Goal: Task Accomplishment & Management: Manage account settings

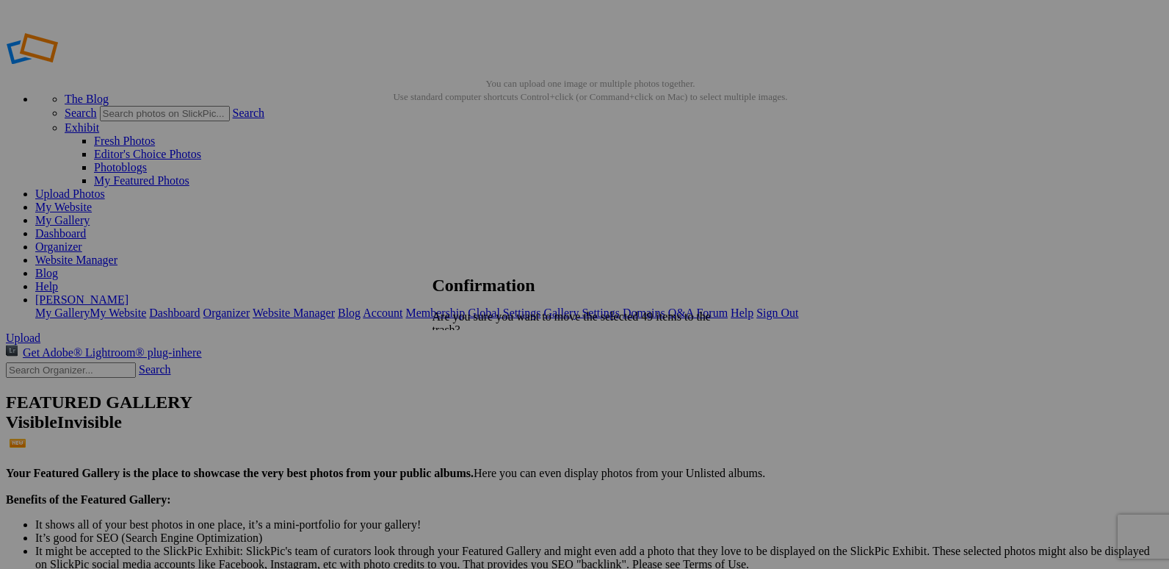
click at [482, 388] on link "Yes" at bounding box center [473, 394] width 17 height 12
click at [82, 240] on link "Organizer" at bounding box center [58, 246] width 47 height 12
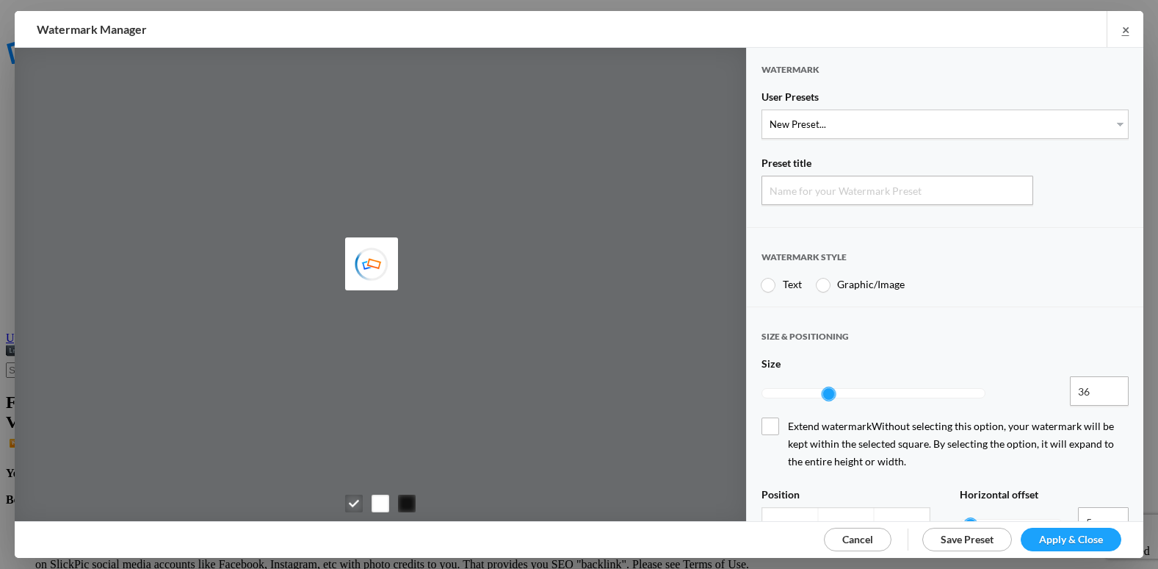
type input "Watermark-8/30/2025"
radio input "false"
type input "Watermark-8/30/2025"
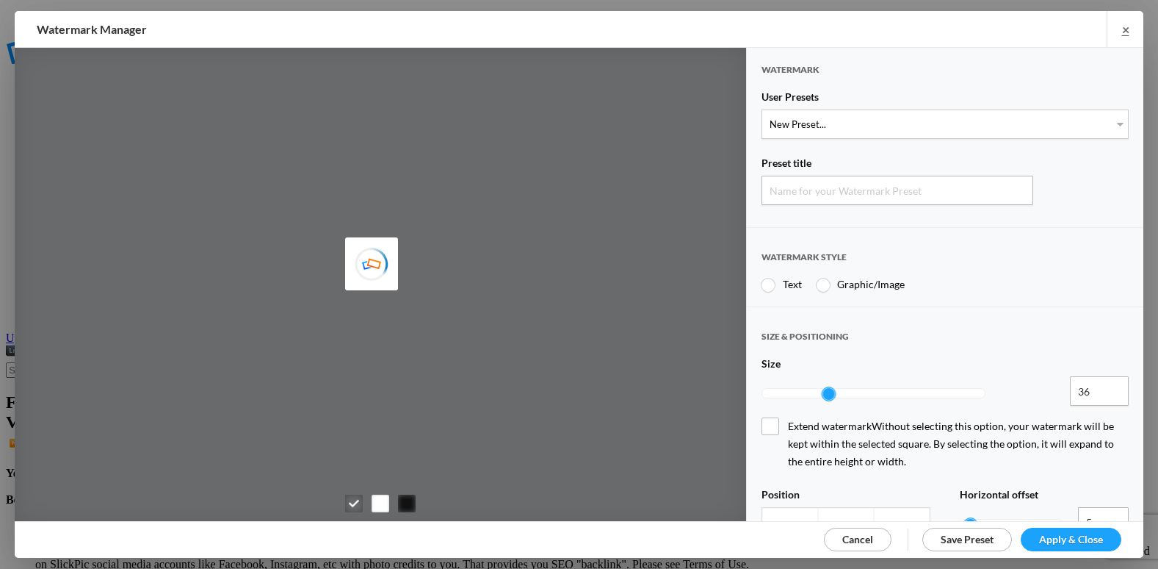
radio input "true"
type input "etergensports"
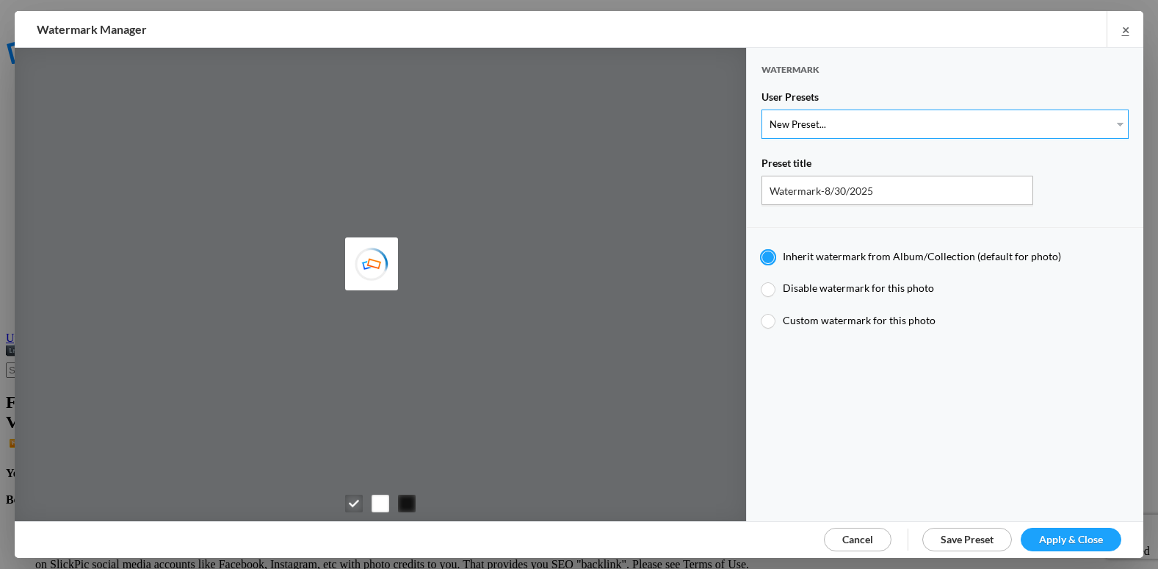
click at [865, 125] on select "New Preset... @etergen_sports lower @etergen_sports2 PRINT WATERMARK LOWER" at bounding box center [945, 123] width 367 height 29
type input "etergensports"
select select "2: Object"
click at [762, 109] on select "New Preset... @etergen_sports lower @etergen_sports2 PRINT WATERMARK LOWER" at bounding box center [945, 123] width 367 height 29
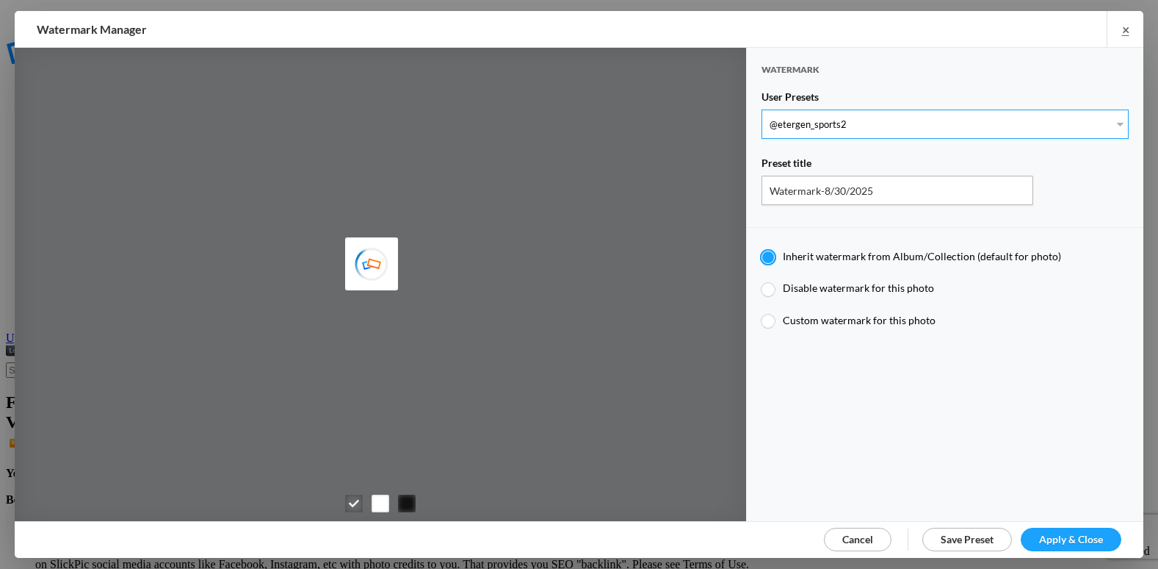
select select
type input "@etergen_sports2"
type input "@etergen_sports"
type input "0.5"
type input "128"
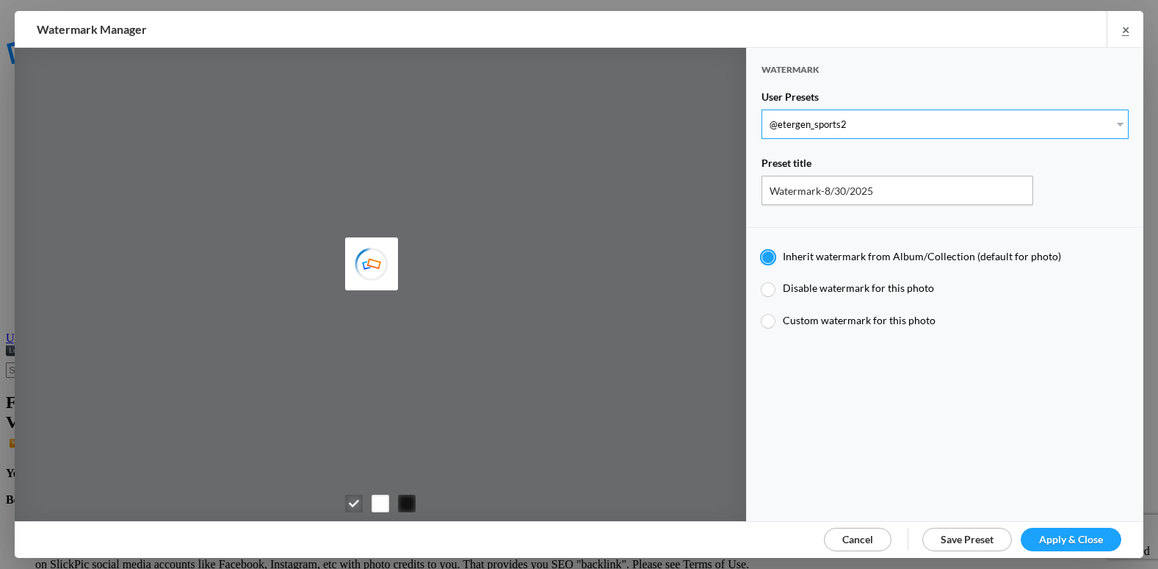
radio input "false"
type input "0"
type input "20"
type input "@etergen_sports2"
type input "@etergen_sports"
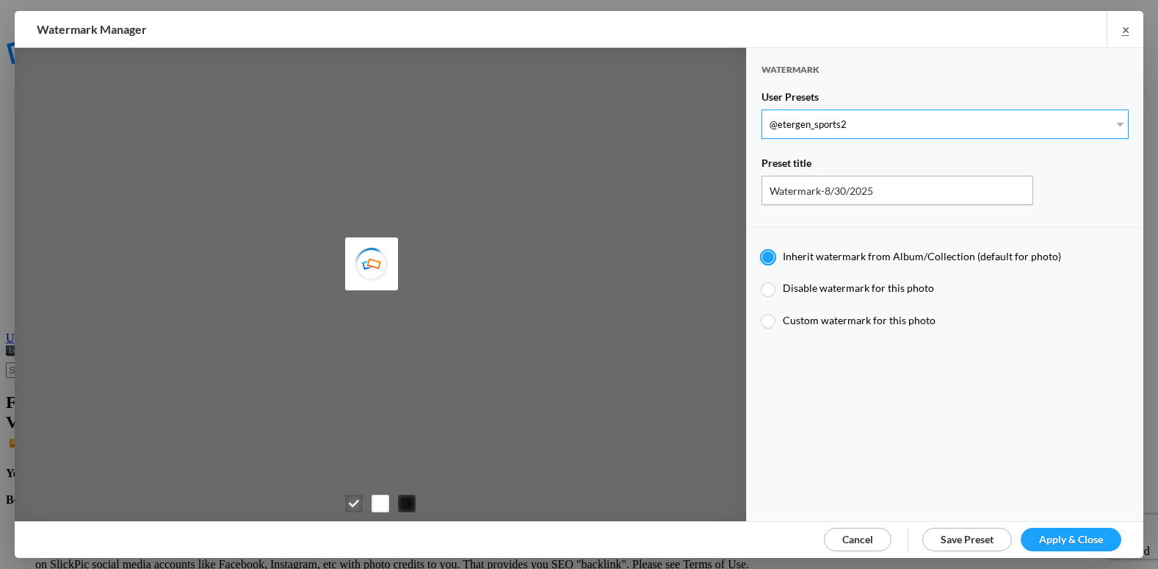
type input "0.5"
type input "128"
radio input "true"
type input "0"
type input "20"
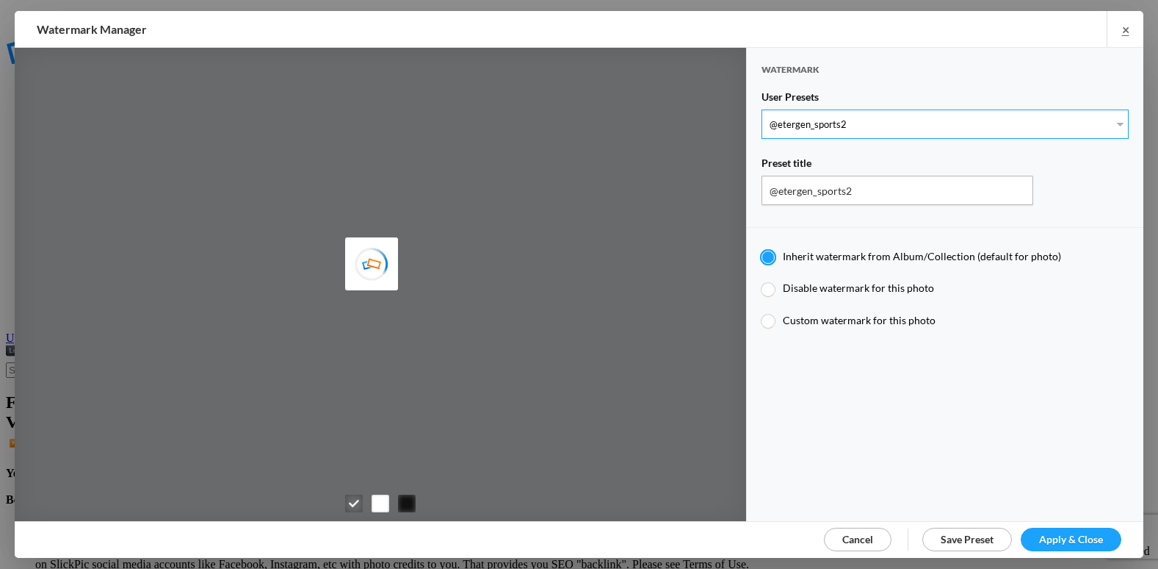
radio input "false"
radio input "true"
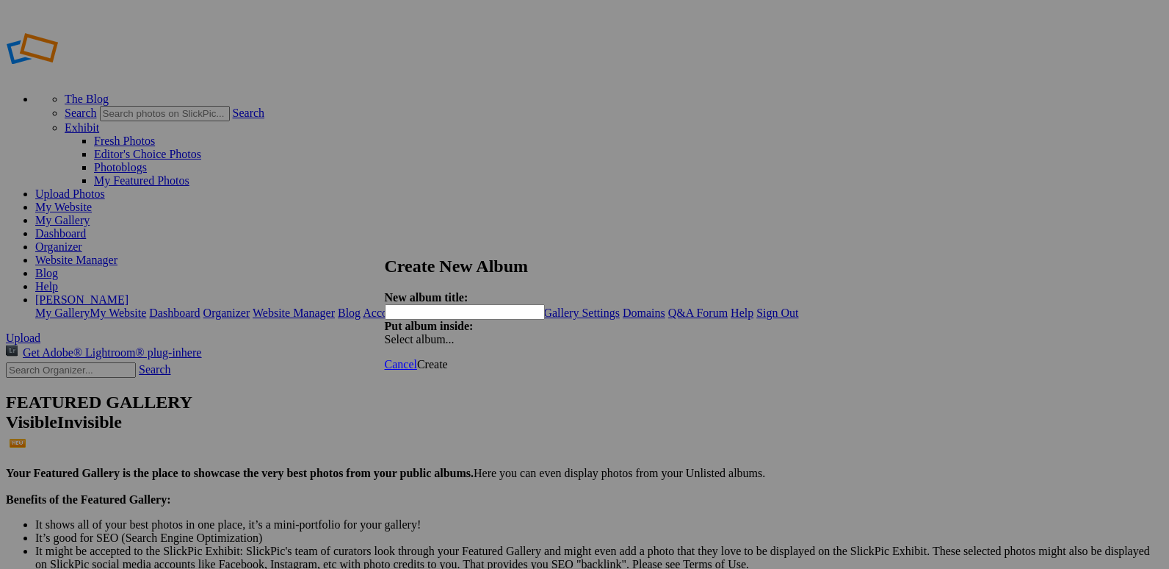
click at [514, 304] on input "text" at bounding box center [465, 311] width 160 height 15
type input "20250830 Crossfire Jawbreakers"
click at [448, 358] on span "Create" at bounding box center [432, 364] width 31 height 12
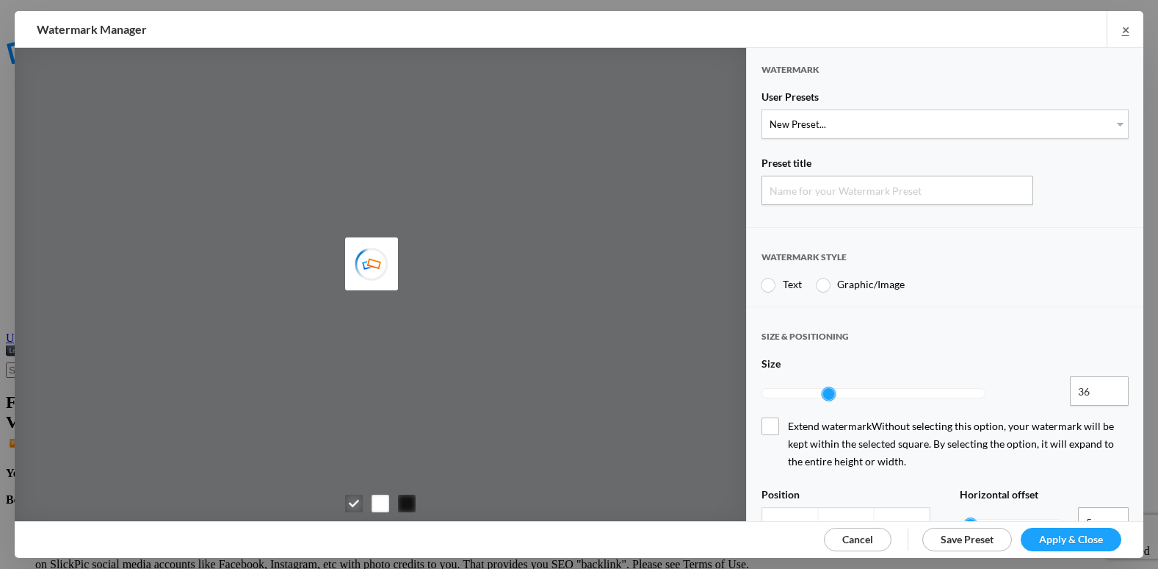
type input "Watermark-8/30/2025"
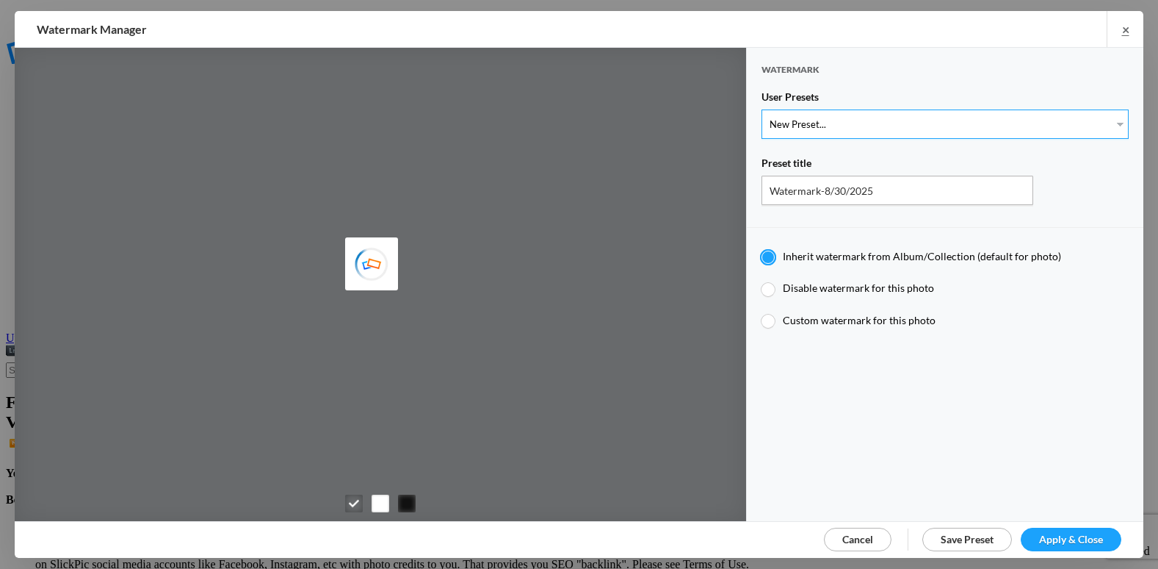
click at [856, 115] on select "New Preset... @etergen_sports lower @etergen_sports2 PRINT WATERMARK LOWER" at bounding box center [945, 123] width 367 height 29
select select "1: Object"
click at [762, 109] on select "New Preset... @etergen_sports lower @etergen_sports2 PRINT WATERMARK LOWER" at bounding box center [945, 123] width 367 height 29
type input "@etergen_sports lower"
type input "@etergen_sports"
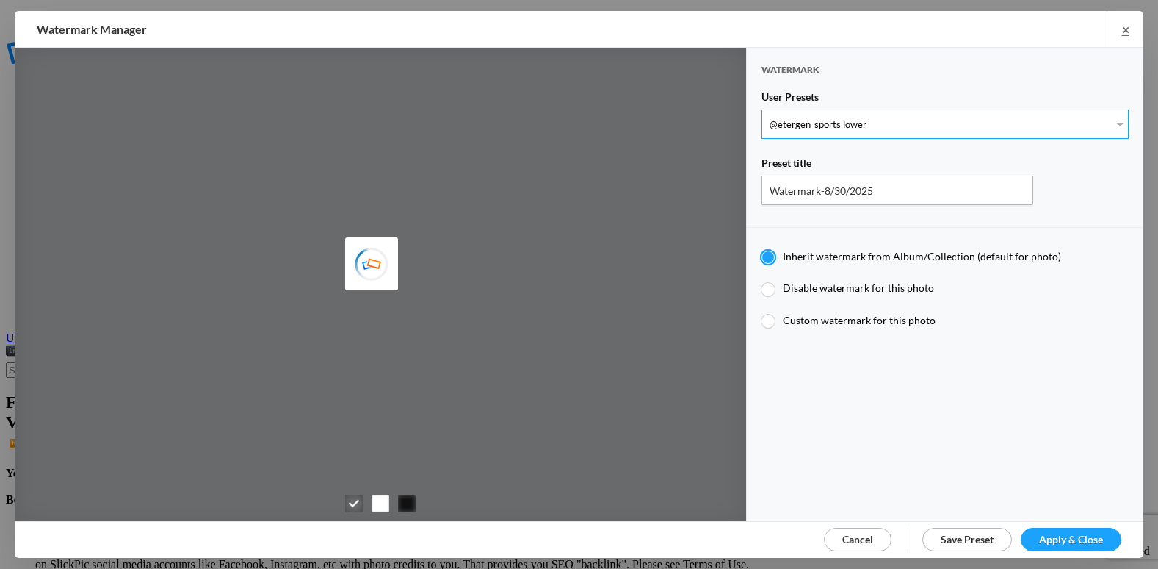
type input "0.25"
type input "128"
radio input "true"
type input "0"
type input "15"
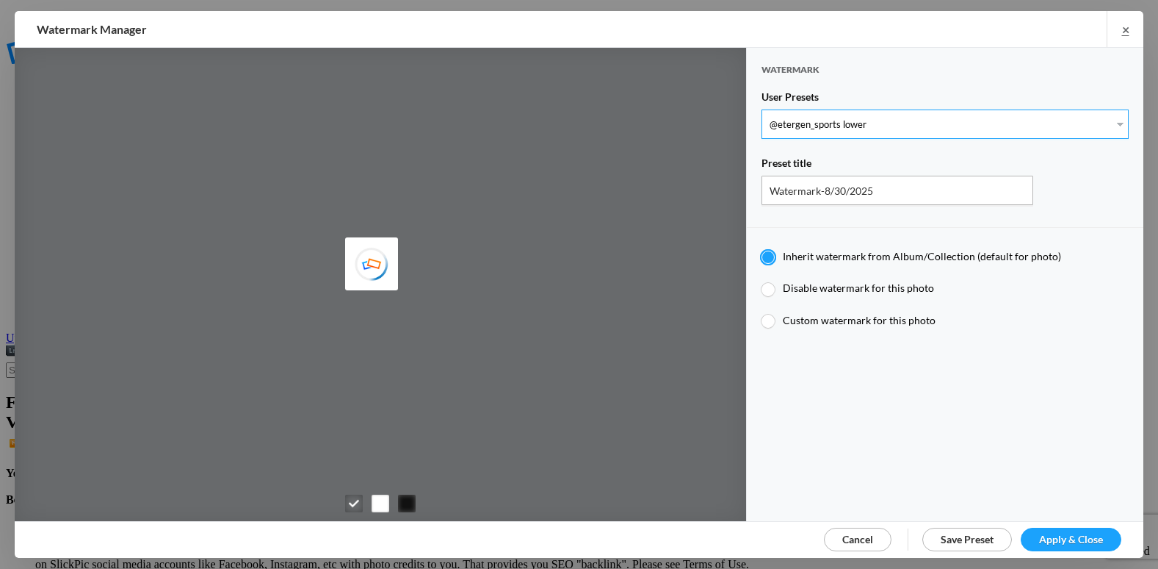
radio input "false"
radio input "true"
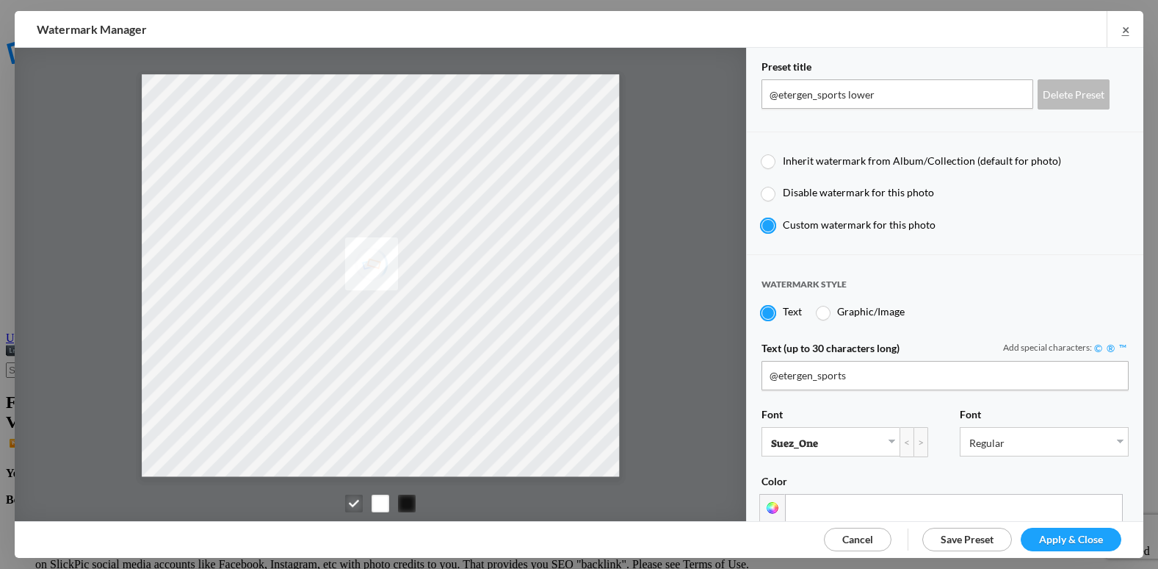
scroll to position [294, 0]
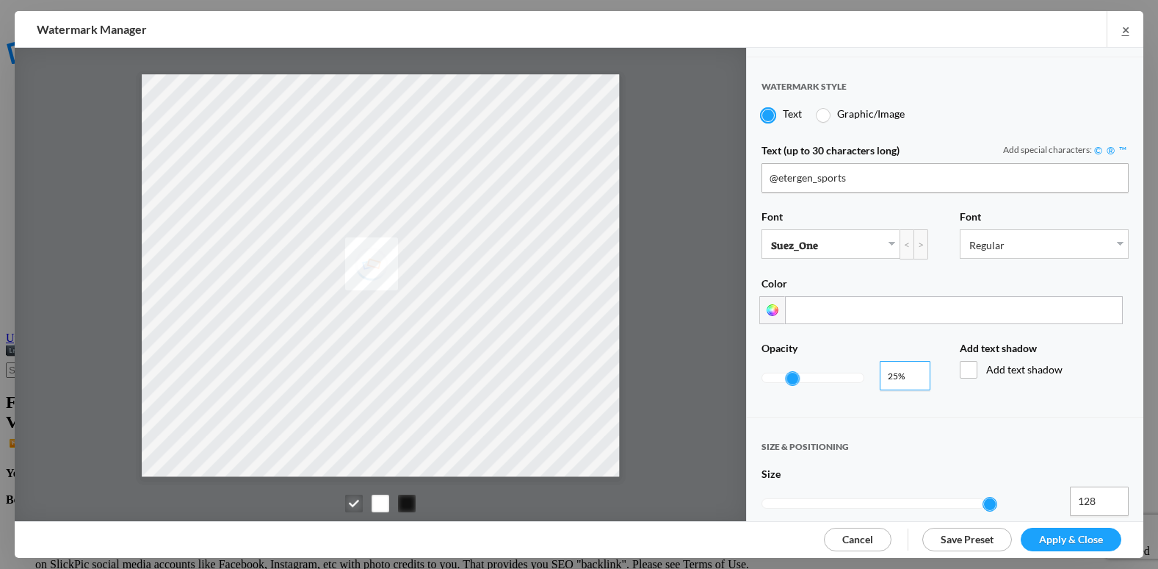
click at [912, 366] on input "0.26" at bounding box center [905, 375] width 51 height 29
click at [912, 366] on input "0.27" at bounding box center [905, 375] width 51 height 29
click at [912, 366] on input "0.28" at bounding box center [905, 375] width 51 height 29
click at [913, 372] on input "0.27" at bounding box center [905, 375] width 51 height 29
click at [913, 372] on input "0.26" at bounding box center [905, 375] width 51 height 29
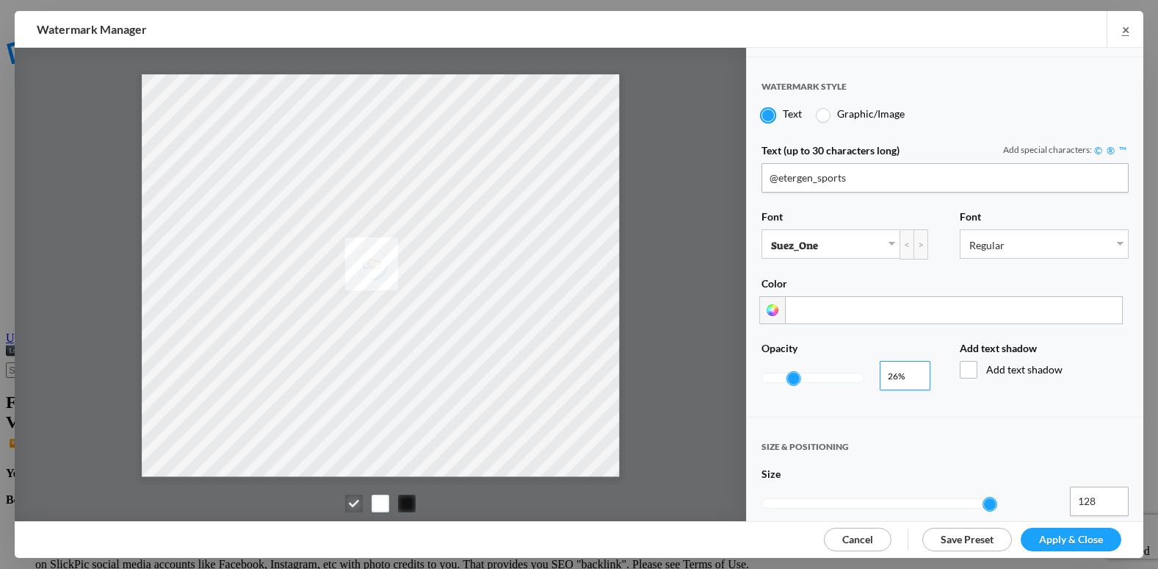
click at [913, 372] on input "0.25" at bounding box center [905, 375] width 51 height 29
click at [913, 372] on input "0.24" at bounding box center [905, 375] width 51 height 29
click at [913, 372] on input "0.23" at bounding box center [905, 375] width 51 height 29
click at [913, 372] on input "0.22" at bounding box center [905, 375] width 51 height 29
click at [913, 372] on input "0.21" at bounding box center [905, 375] width 51 height 29
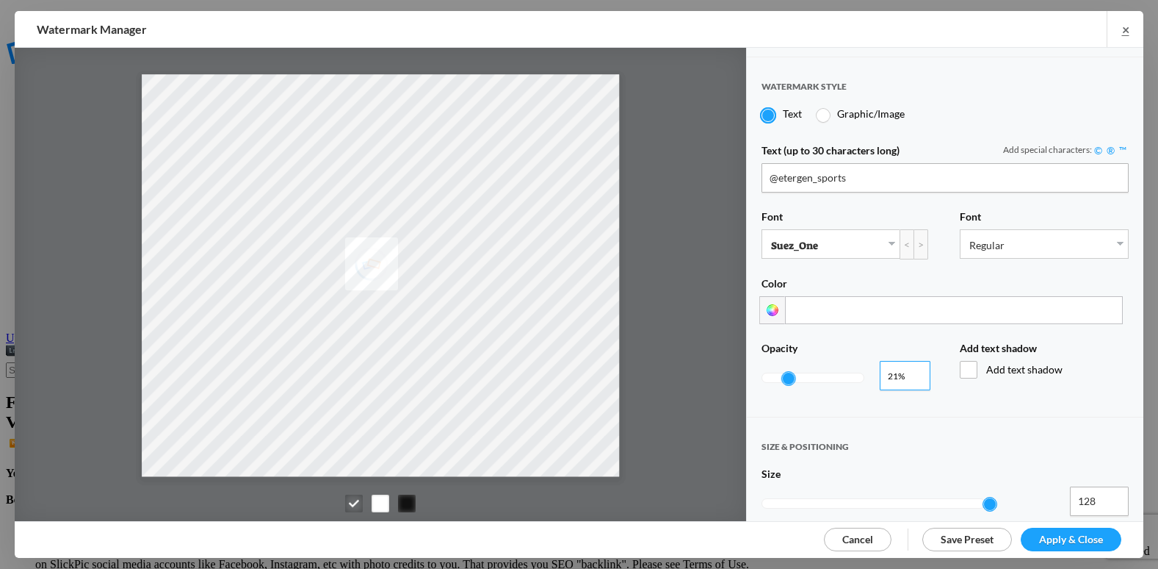
click at [913, 372] on input "0.21" at bounding box center [905, 375] width 51 height 29
type input "0.2"
click at [913, 372] on input "0.2" at bounding box center [905, 375] width 51 height 29
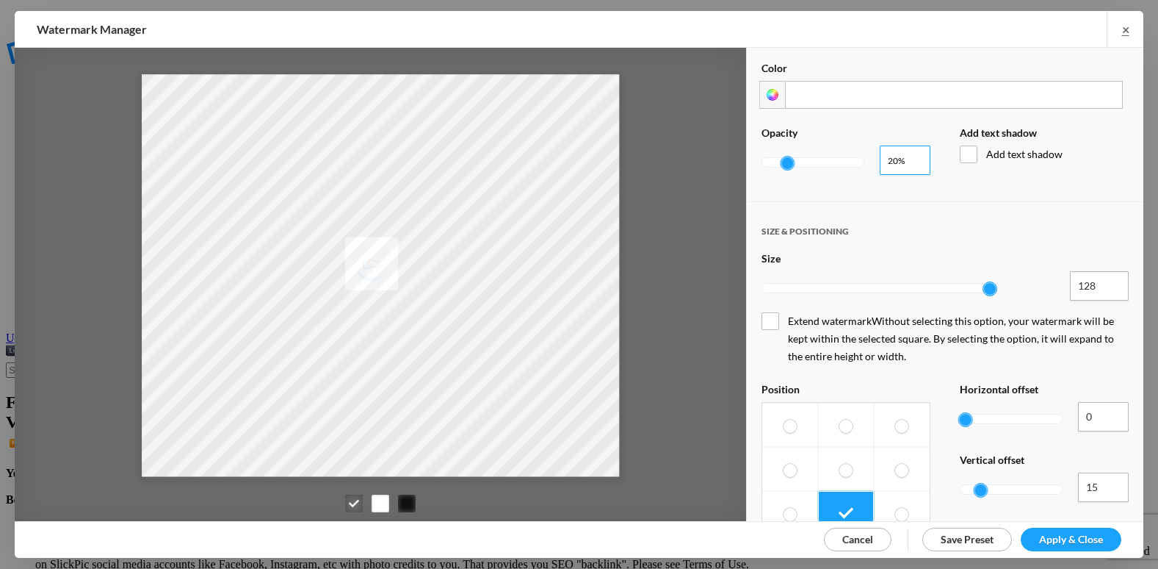
scroll to position [514, 0]
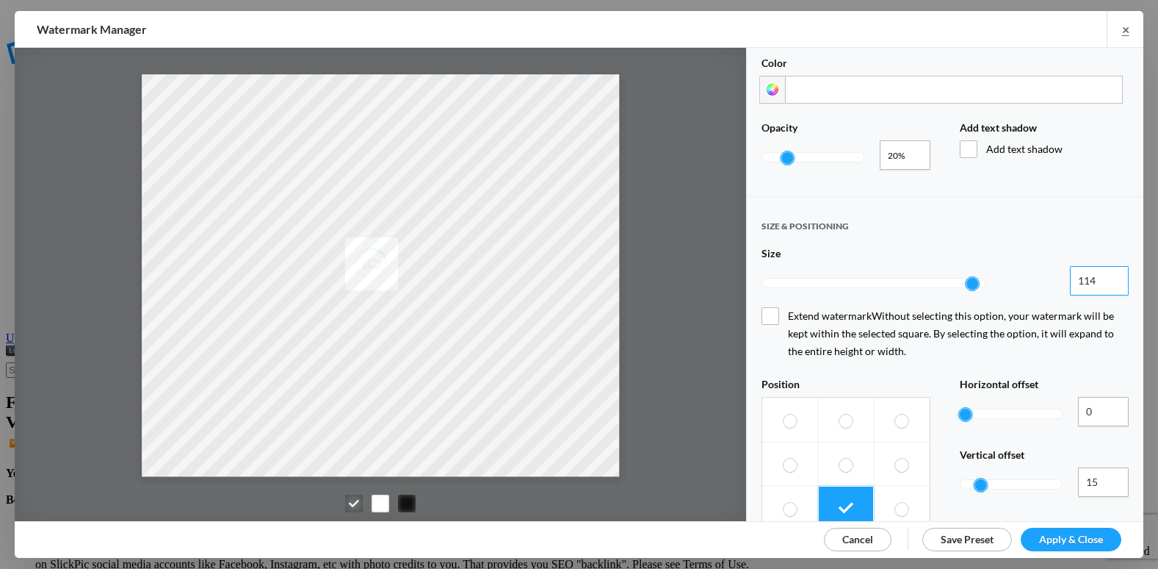
click at [1104, 272] on input "114" at bounding box center [1099, 280] width 59 height 29
click at [1104, 272] on input "113" at bounding box center [1099, 280] width 59 height 29
click at [1104, 272] on input "112" at bounding box center [1099, 280] width 59 height 29
click at [1104, 272] on input "111" at bounding box center [1099, 280] width 59 height 29
click at [1104, 272] on input "110" at bounding box center [1099, 280] width 59 height 29
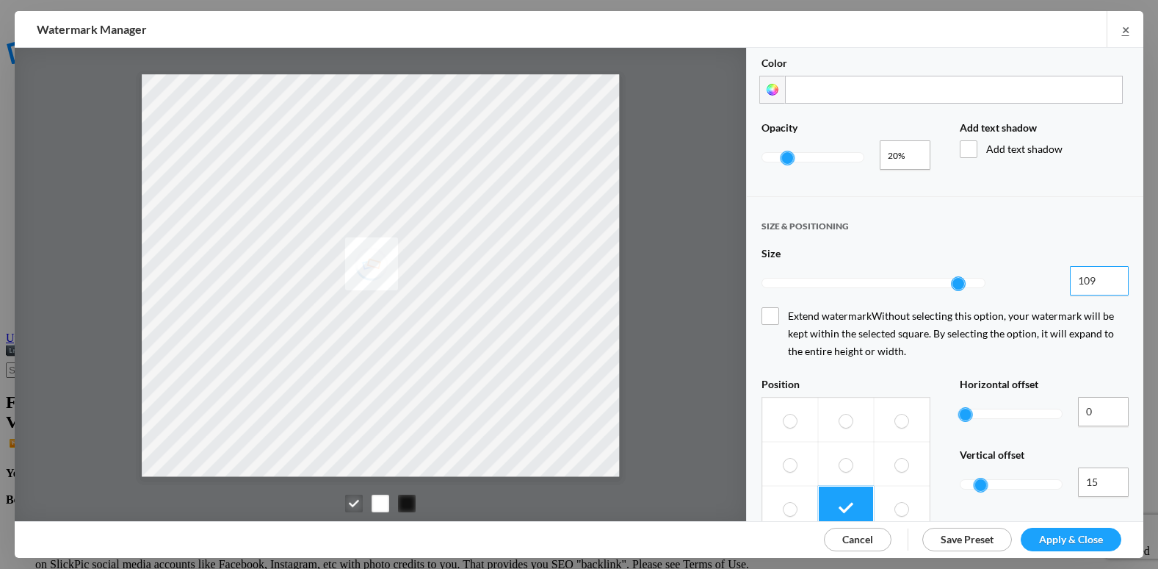
click at [1104, 272] on input "109" at bounding box center [1099, 280] width 59 height 29
click at [1104, 272] on input "108" at bounding box center [1099, 280] width 59 height 29
click at [1104, 272] on input "107" at bounding box center [1099, 280] width 59 height 29
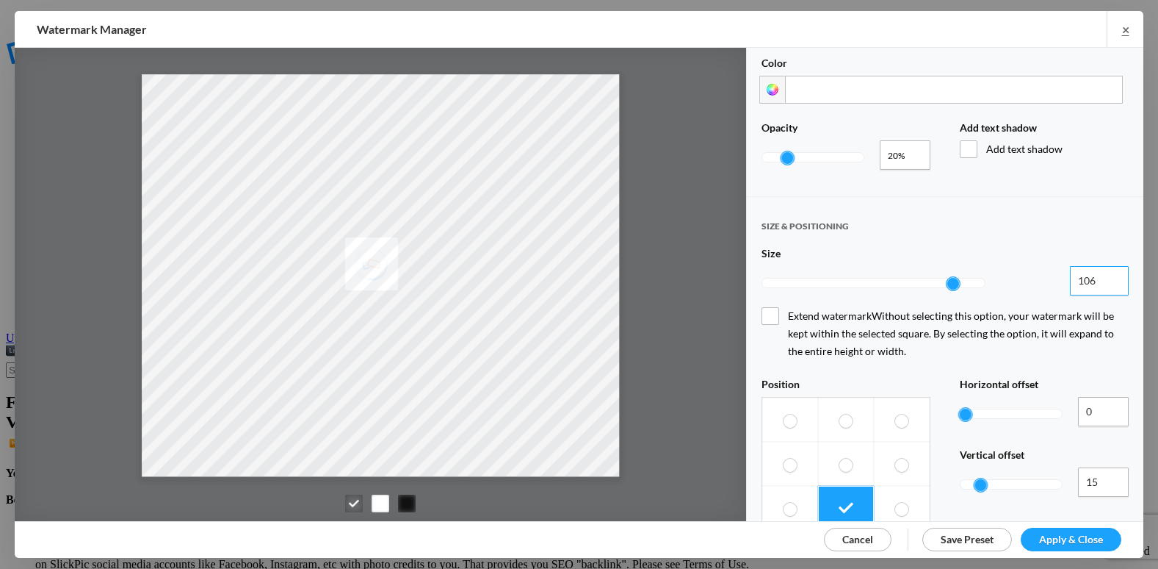
click at [1104, 272] on input "106" at bounding box center [1099, 280] width 59 height 29
click at [1104, 272] on input "105" at bounding box center [1099, 280] width 59 height 29
click at [1104, 272] on input "104" at bounding box center [1099, 280] width 59 height 29
click at [1104, 272] on input "103" at bounding box center [1099, 280] width 59 height 29
click at [1104, 272] on input "102" at bounding box center [1099, 280] width 59 height 29
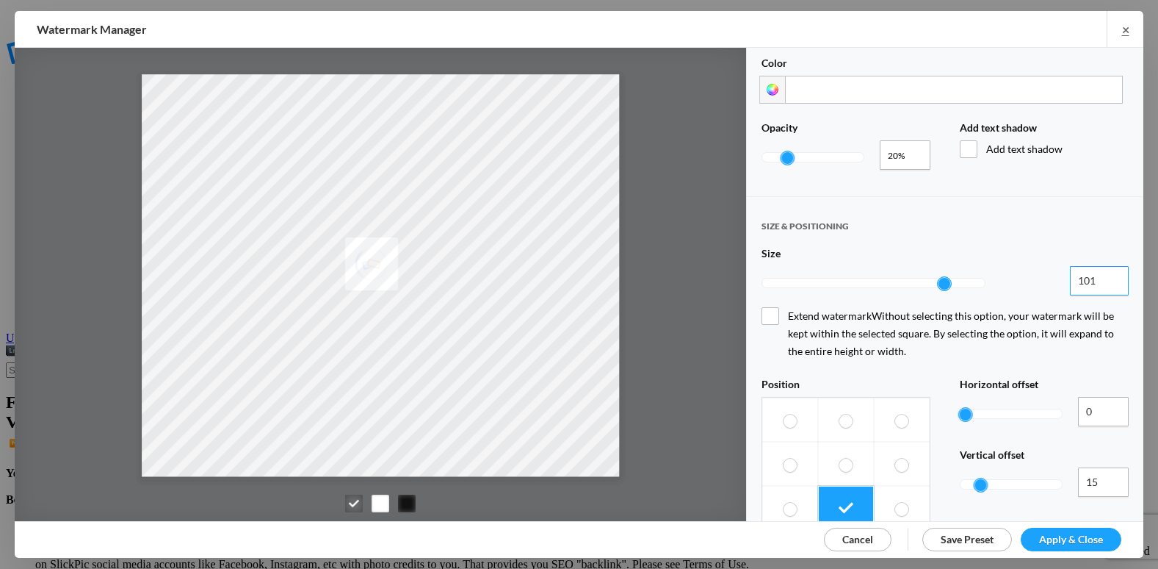
click at [1104, 272] on input "101" at bounding box center [1099, 280] width 59 height 29
type input "100"
click at [1104, 272] on input "100" at bounding box center [1099, 280] width 59 height 29
drag, startPoint x: 960, startPoint y: 361, endPoint x: 986, endPoint y: 361, distance: 26.5
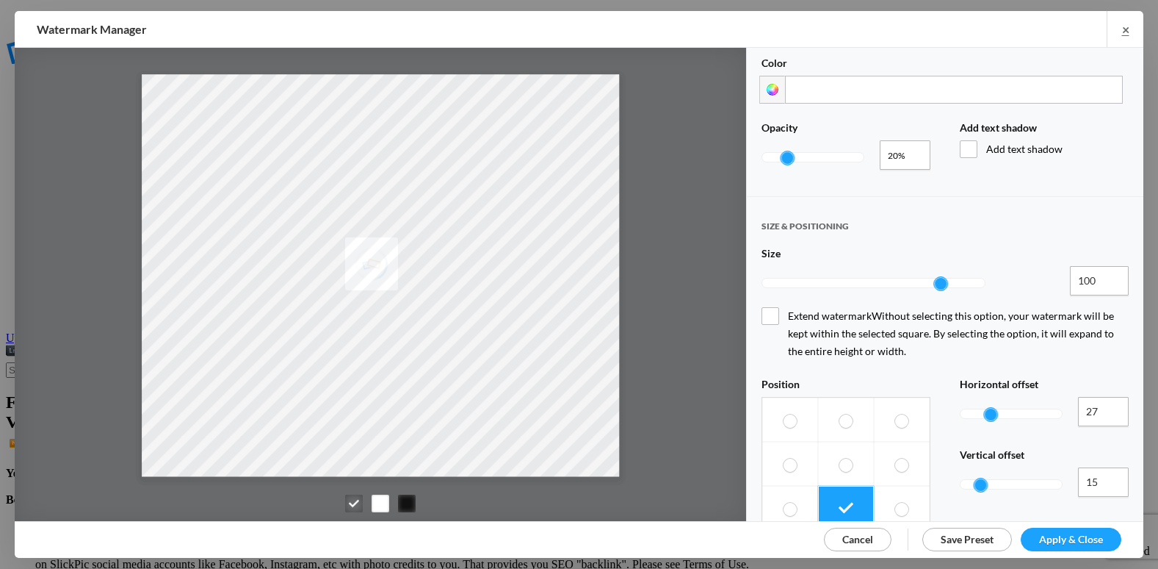
click at [986, 408] on div at bounding box center [991, 414] width 13 height 13
drag, startPoint x: 986, startPoint y: 361, endPoint x: 1010, endPoint y: 361, distance: 23.5
click at [1011, 408] on div at bounding box center [1017, 414] width 13 height 13
type input "70"
drag, startPoint x: 1008, startPoint y: 361, endPoint x: 1027, endPoint y: 366, distance: 19.1
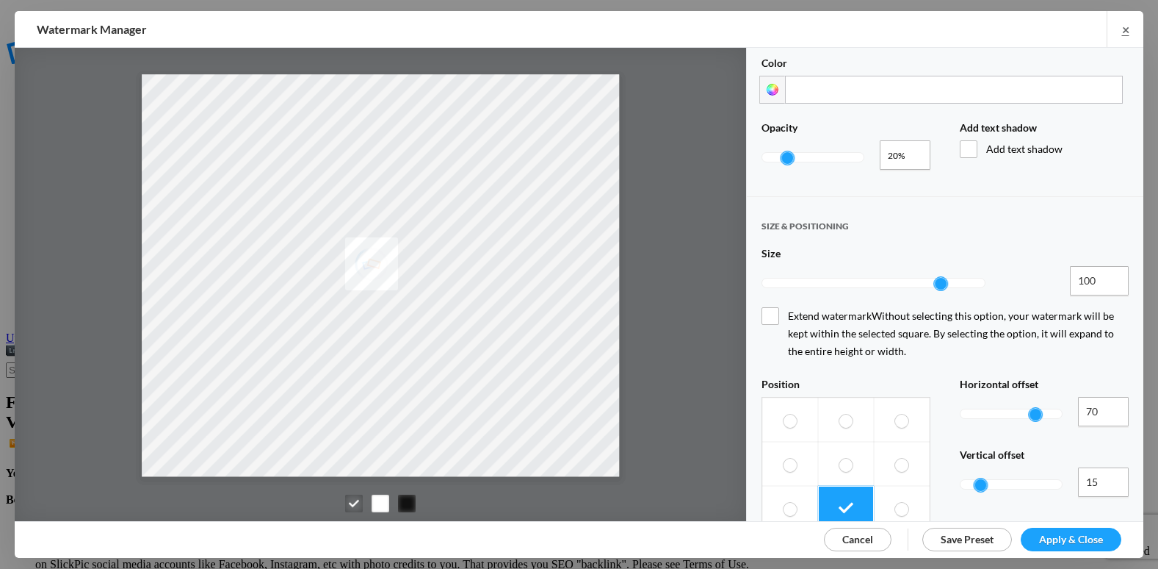
click at [1029, 408] on div at bounding box center [1035, 414] width 13 height 13
click at [1068, 533] on span "Apply & Close" at bounding box center [1071, 539] width 64 height 12
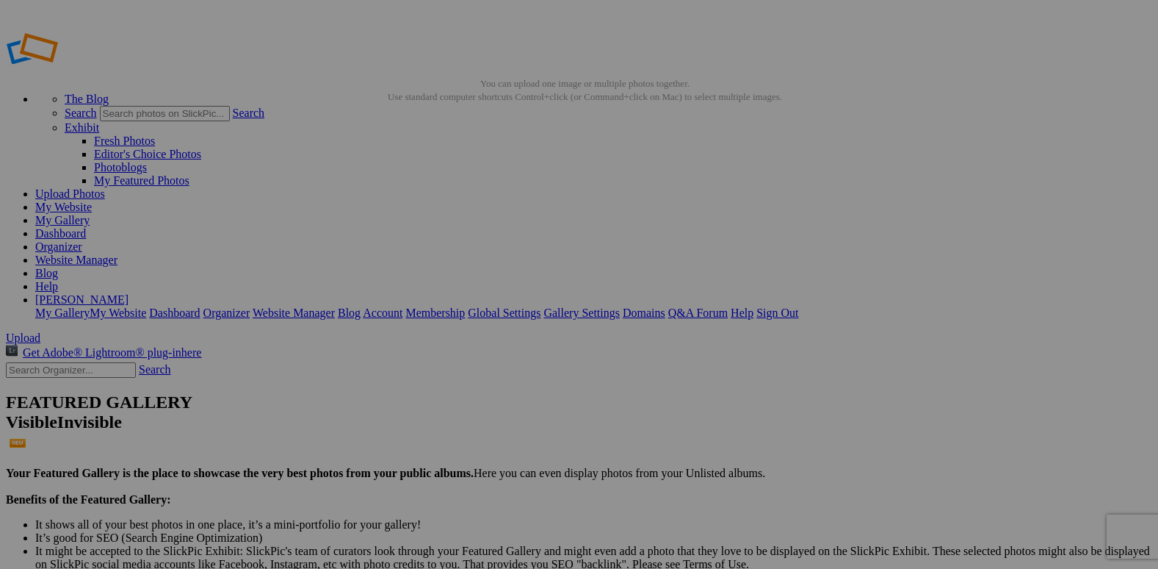
drag, startPoint x: 547, startPoint y: 212, endPoint x: 375, endPoint y: 177, distance: 176.2
drag, startPoint x: 666, startPoint y: 201, endPoint x: 497, endPoint y: 184, distance: 169.8
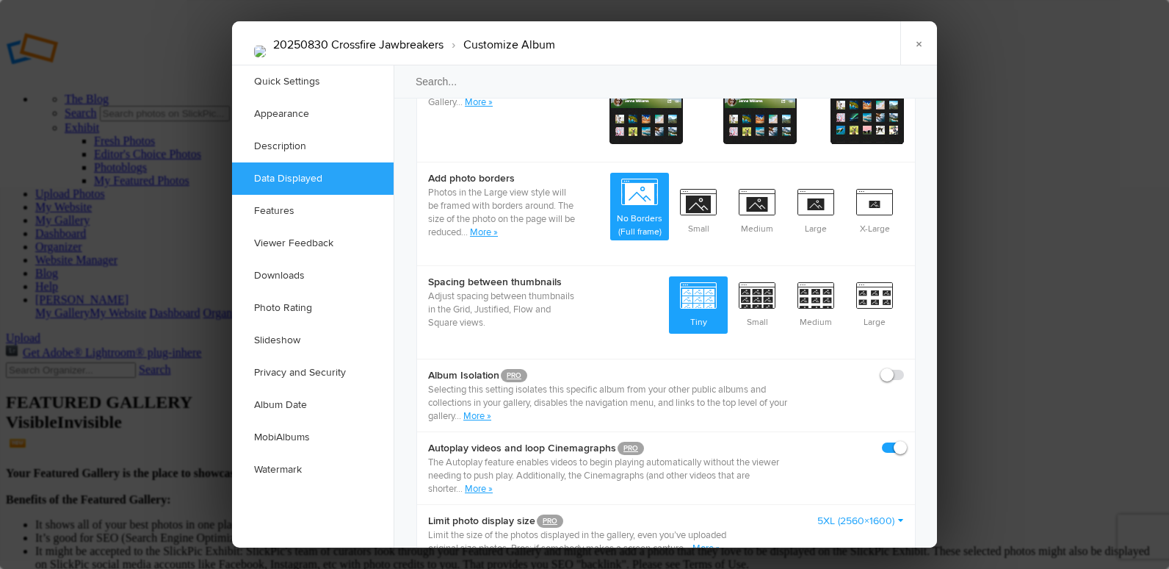
scroll to position [881, 0]
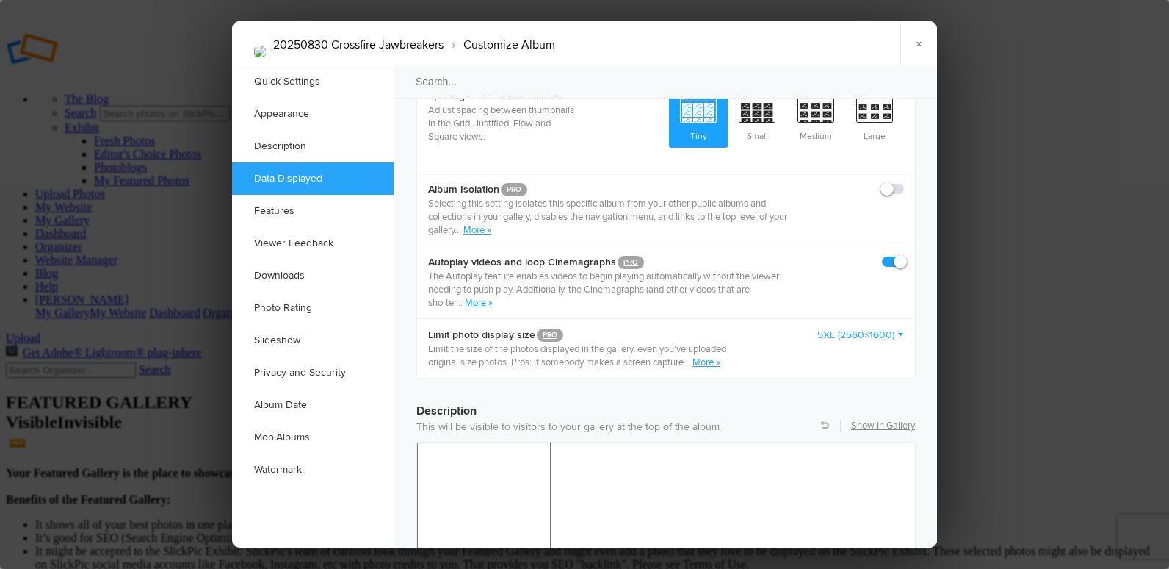
click at [842, 328] on link "5XL (2560×1600)" at bounding box center [861, 335] width 87 height 15
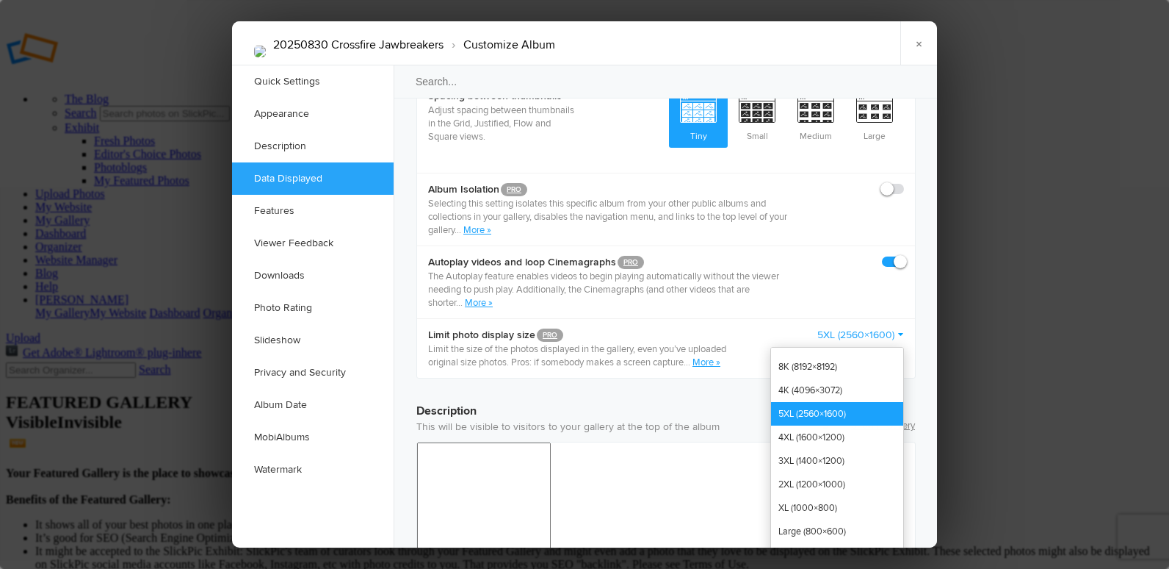
scroll to position [0, 0]
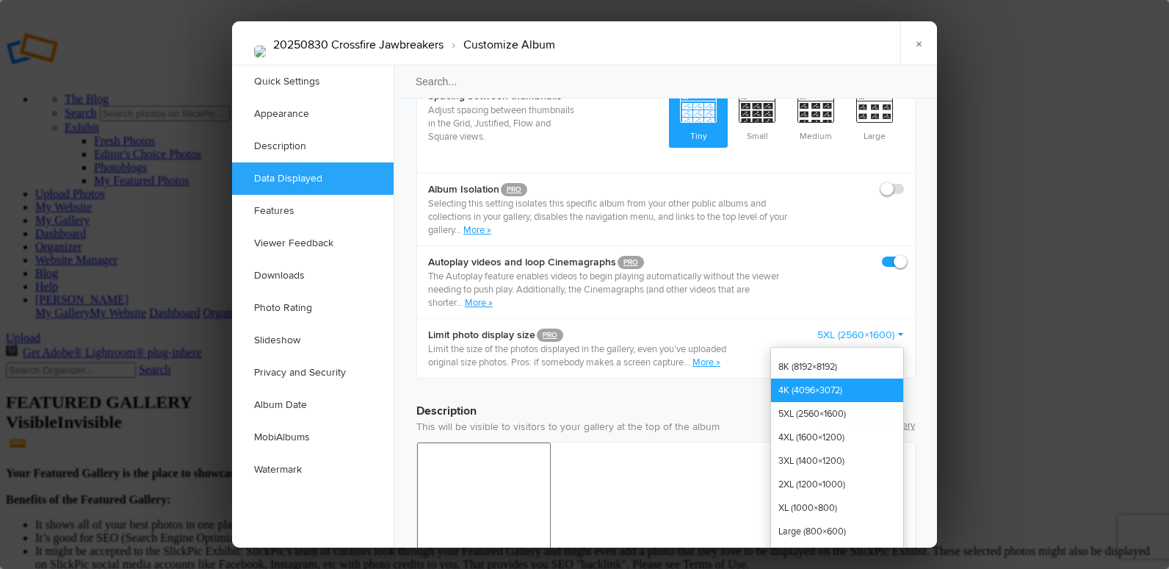
click at [843, 378] on link "4K (4096×3072)" at bounding box center [837, 390] width 132 height 24
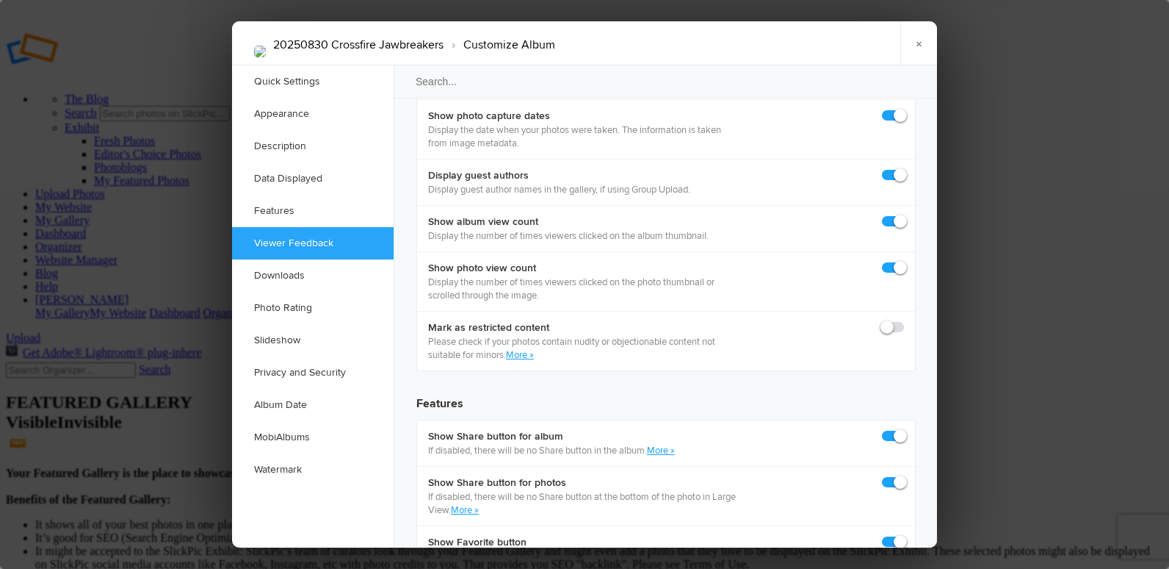
scroll to position [2204, 0]
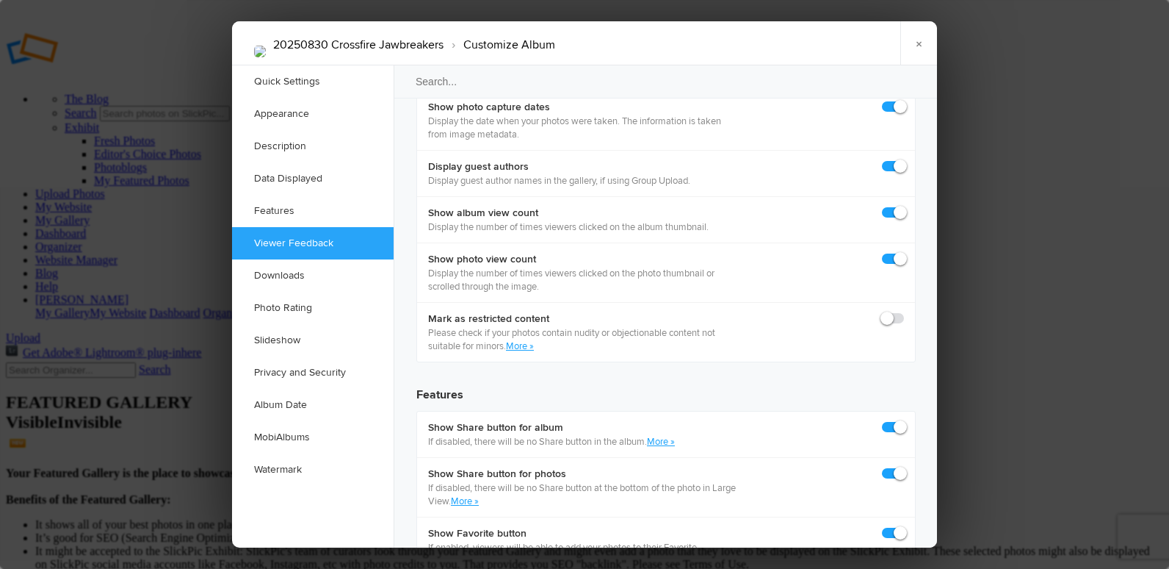
checkbox input "true"
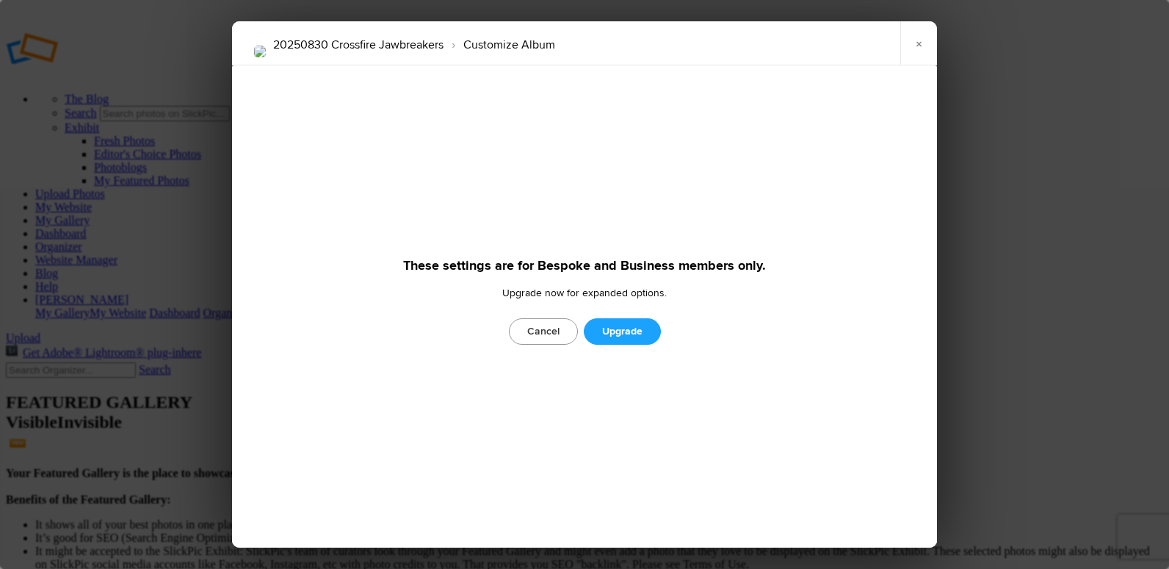
click at [561, 331] on link "Cancel" at bounding box center [543, 331] width 69 height 26
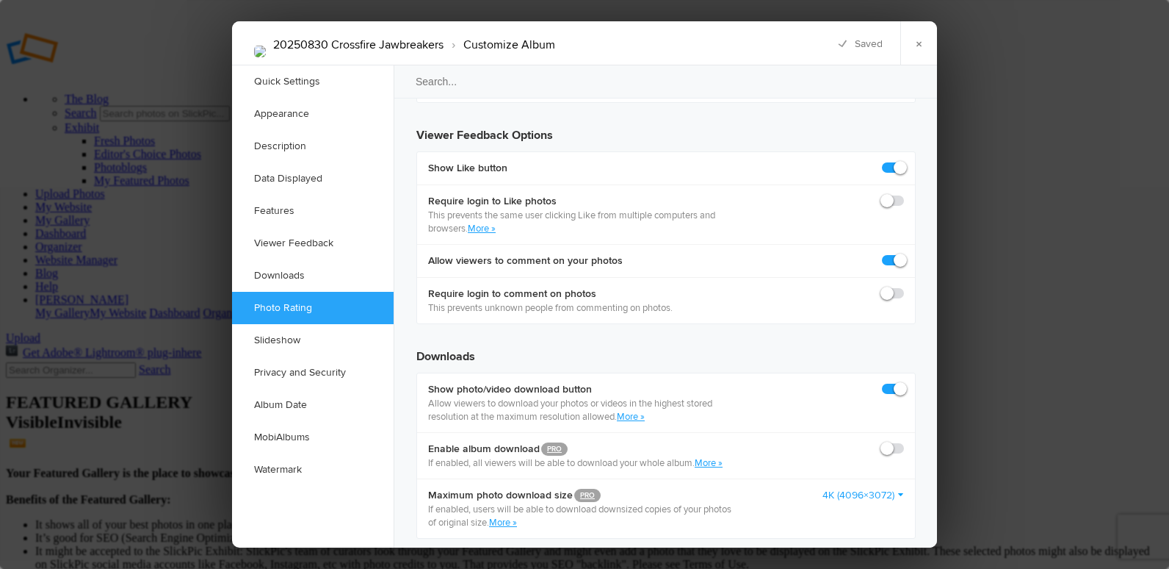
scroll to position [2791, 0]
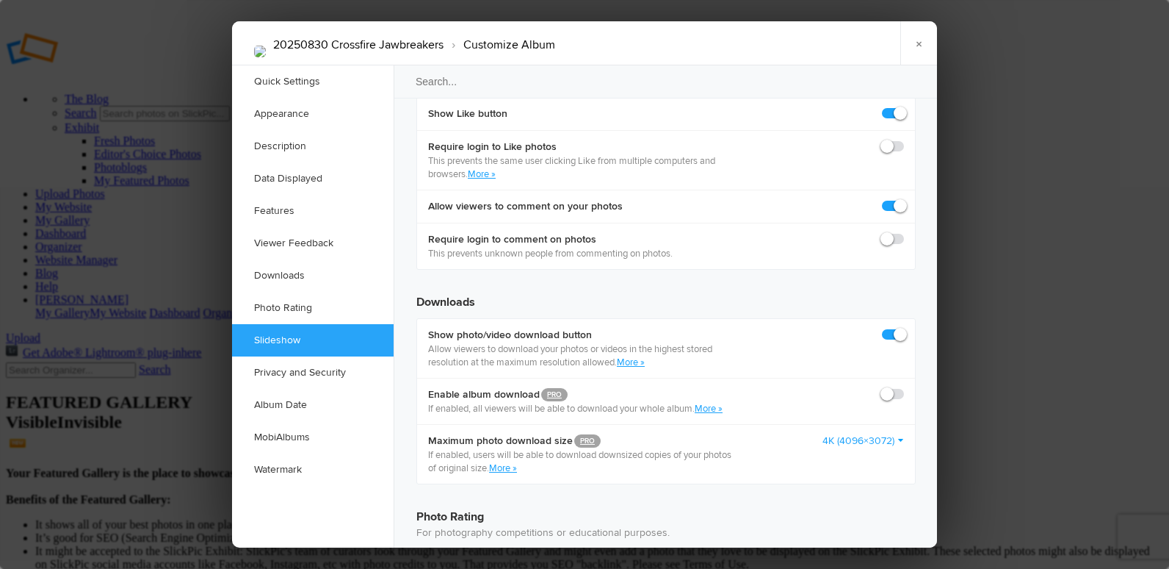
checkbox input "false"
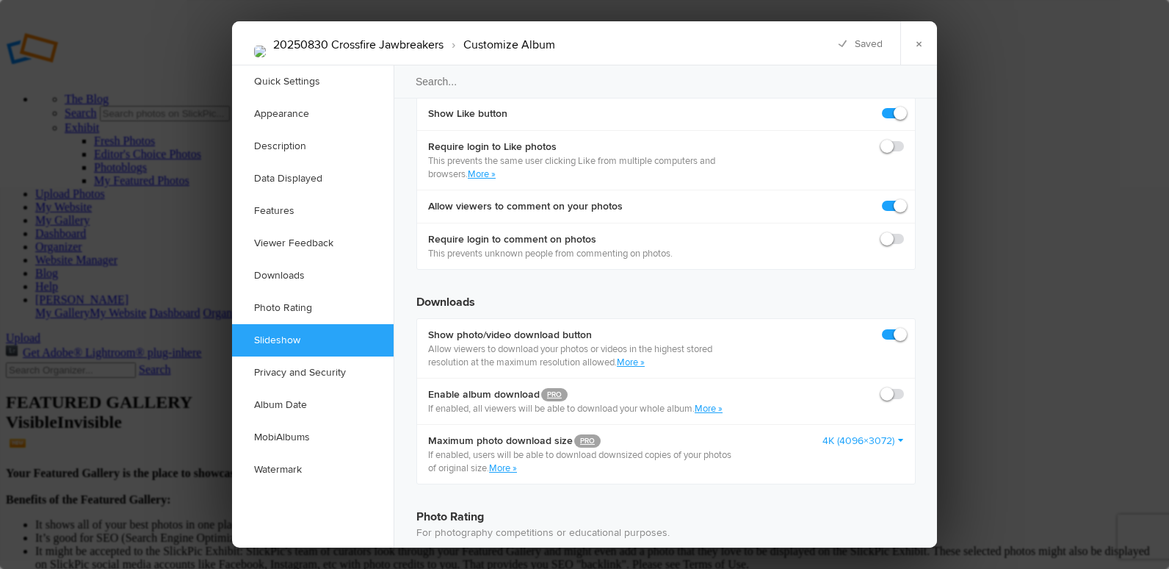
checkbox input "false"
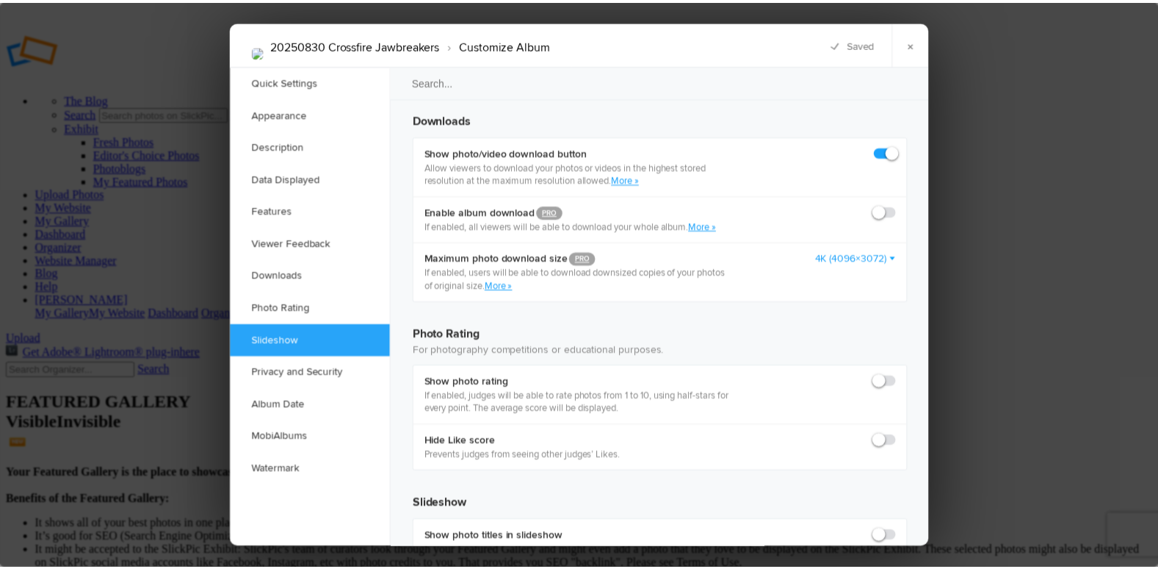
scroll to position [3012, 0]
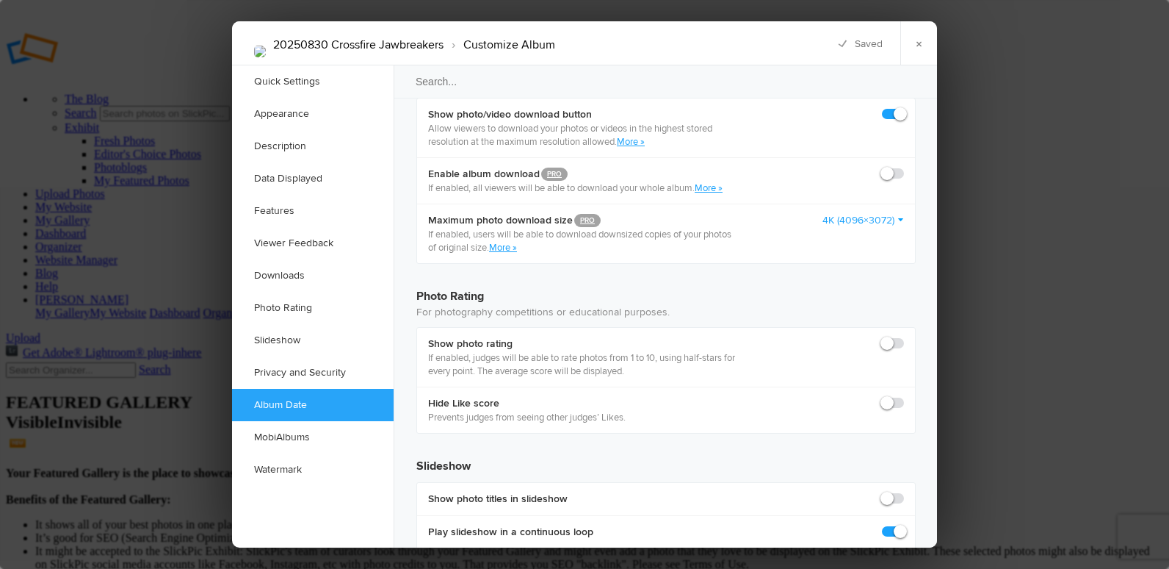
radio input "true"
click at [919, 42] on link "×" at bounding box center [919, 43] width 37 height 44
